Goal: Check status: Check status

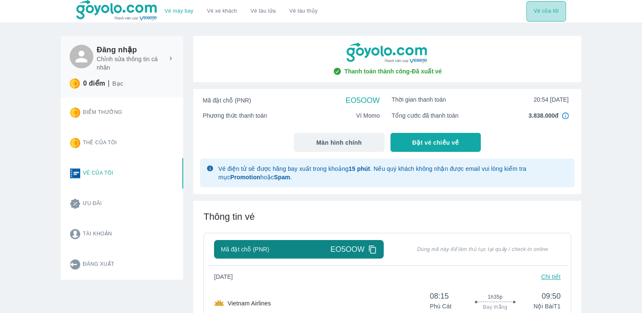
click at [541, 8] on button "Vé của tôi" at bounding box center [545, 11] width 39 height 20
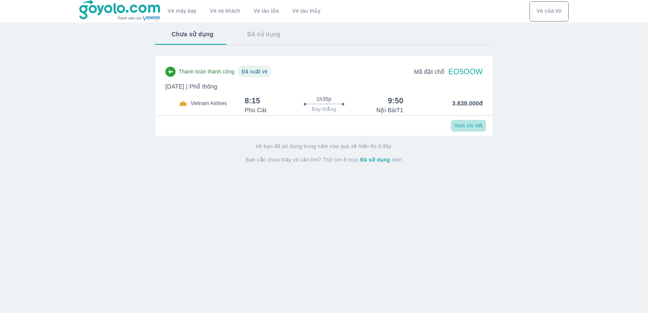
click at [466, 126] on span "Xem chi tiết" at bounding box center [468, 125] width 28 height 7
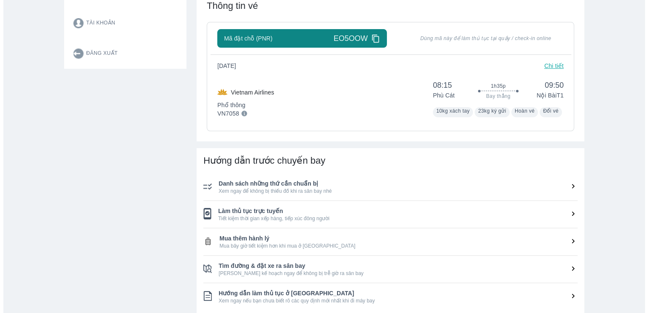
scroll to position [211, 0]
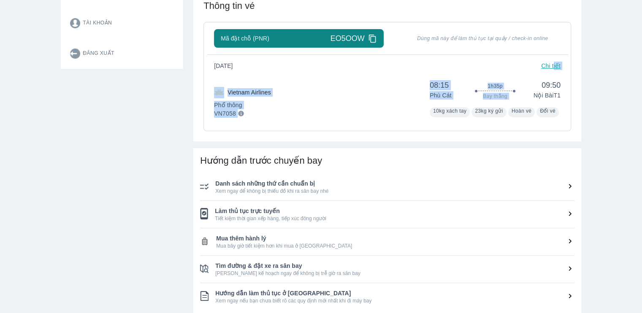
drag, startPoint x: 542, startPoint y: 75, endPoint x: 553, endPoint y: 69, distance: 12.9
click at [553, 69] on div "[DATE] Chi tiết Vietnam Airlines Phổ thông VN7058 08:15 Phù Cát 1h35p Bay thẳng…" at bounding box center [387, 90] width 346 height 56
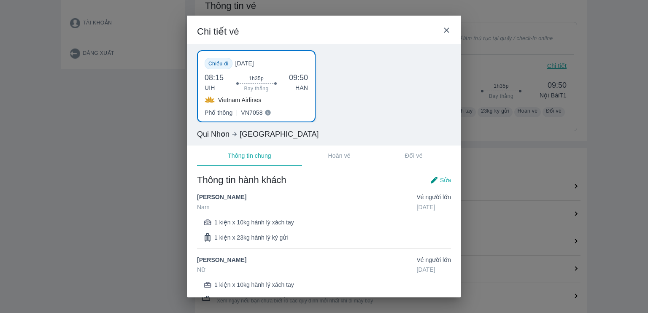
click at [553, 69] on div "Chi tiết vé Chiều đi [GEOGRAPHIC_DATA][DATE] 08:15 UIH 1h35p Bay thẳng 09:50 HA…" at bounding box center [324, 156] width 648 height 313
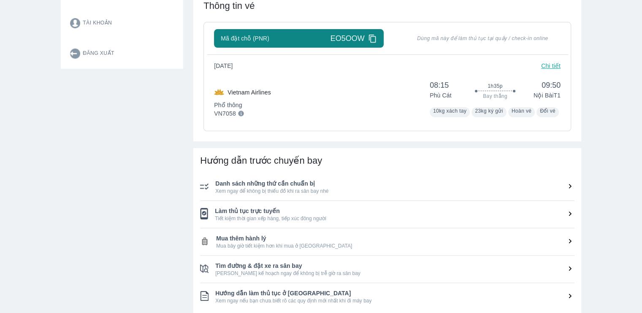
click at [550, 70] on div "[DATE] Chi tiết Vietnam Airlines Phổ thông VN7058 08:15 Phù Cát 1h35p Bay thẳng…" at bounding box center [387, 90] width 346 height 56
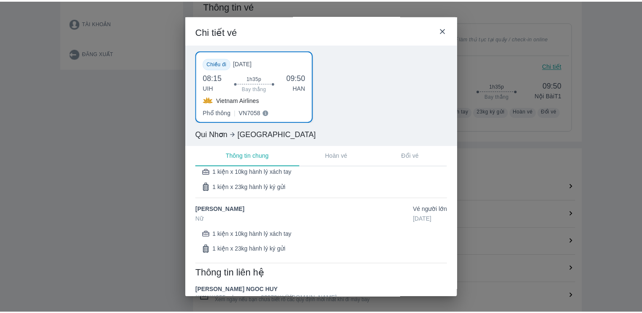
scroll to position [66, 0]
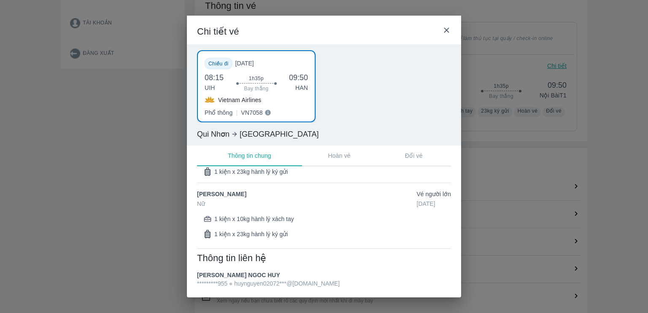
click at [447, 25] on div "Chi tiết vé" at bounding box center [324, 30] width 274 height 29
click at [444, 30] on icon at bounding box center [446, 30] width 9 height 9
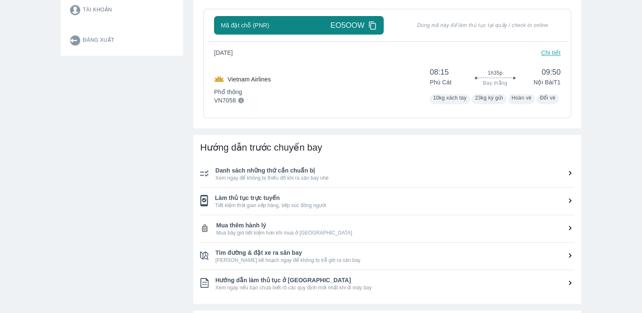
scroll to position [224, 0]
